Goal: Find specific page/section: Find specific page/section

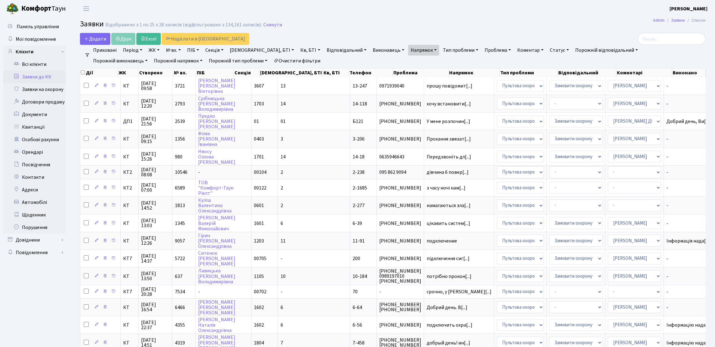
select select "25"
click at [39, 60] on link "Всі клієнти" at bounding box center [34, 64] width 63 height 13
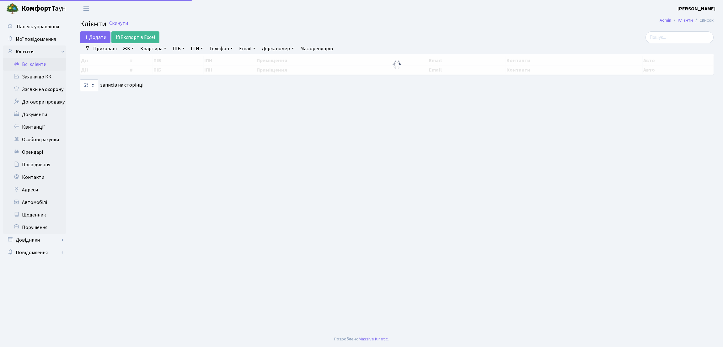
select select "25"
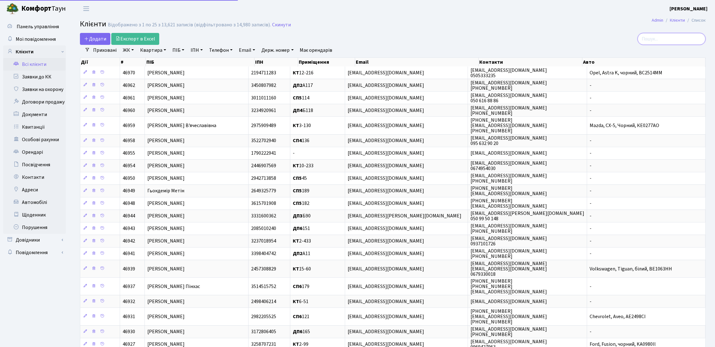
click at [673, 38] on input "search" at bounding box center [672, 39] width 68 height 12
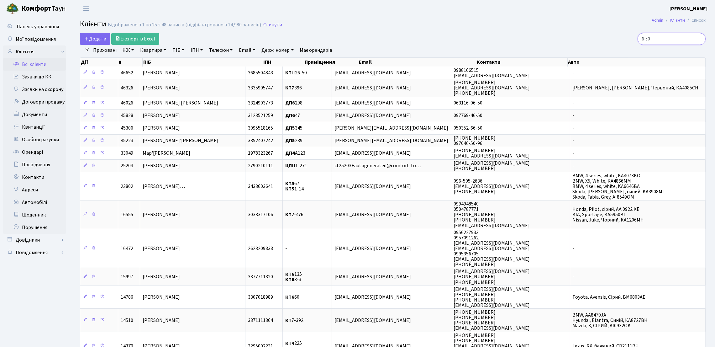
type input "6-50"
click at [143, 53] on link "Квартира" at bounding box center [153, 50] width 31 height 11
click at [126, 50] on link "ЖК" at bounding box center [128, 50] width 16 height 11
click at [141, 85] on li "КТ, вул. Регенераторна, 4" at bounding box center [160, 82] width 76 height 11
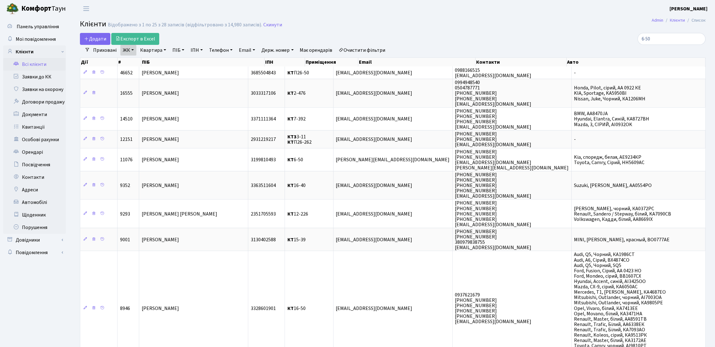
click at [149, 48] on link "Квартира" at bounding box center [153, 50] width 31 height 11
type input "6-50"
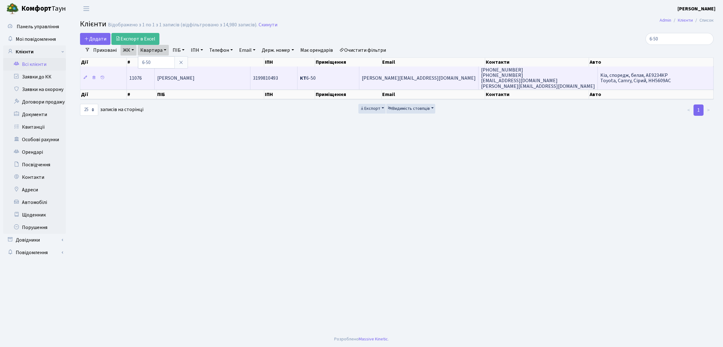
click at [194, 76] on span "[PERSON_NAME]" at bounding box center [175, 78] width 37 height 7
